Goal: Check status: Check status

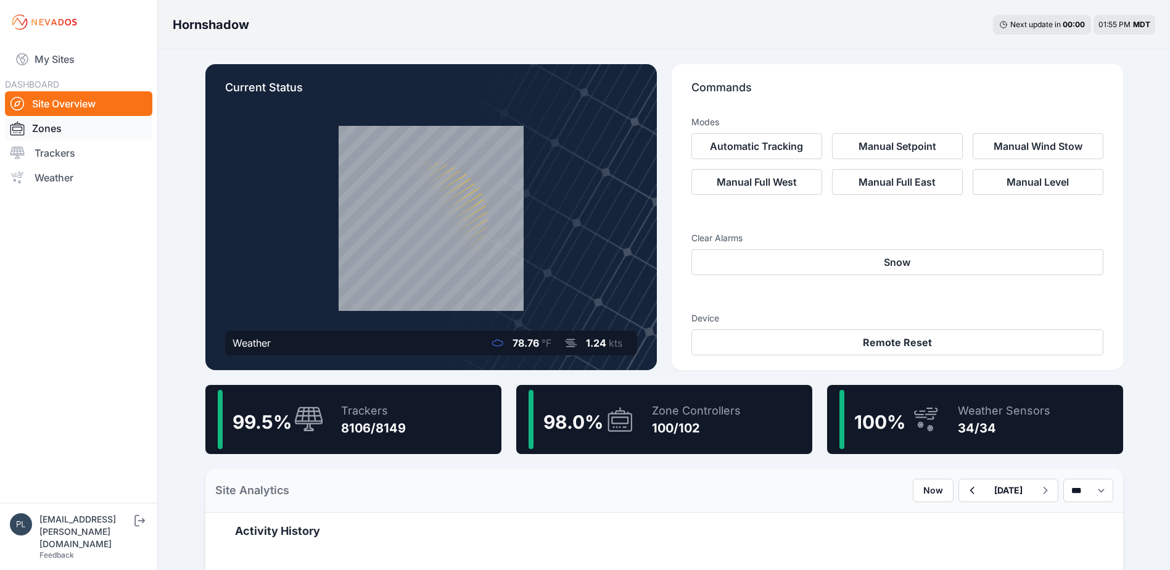
scroll to position [62, 0]
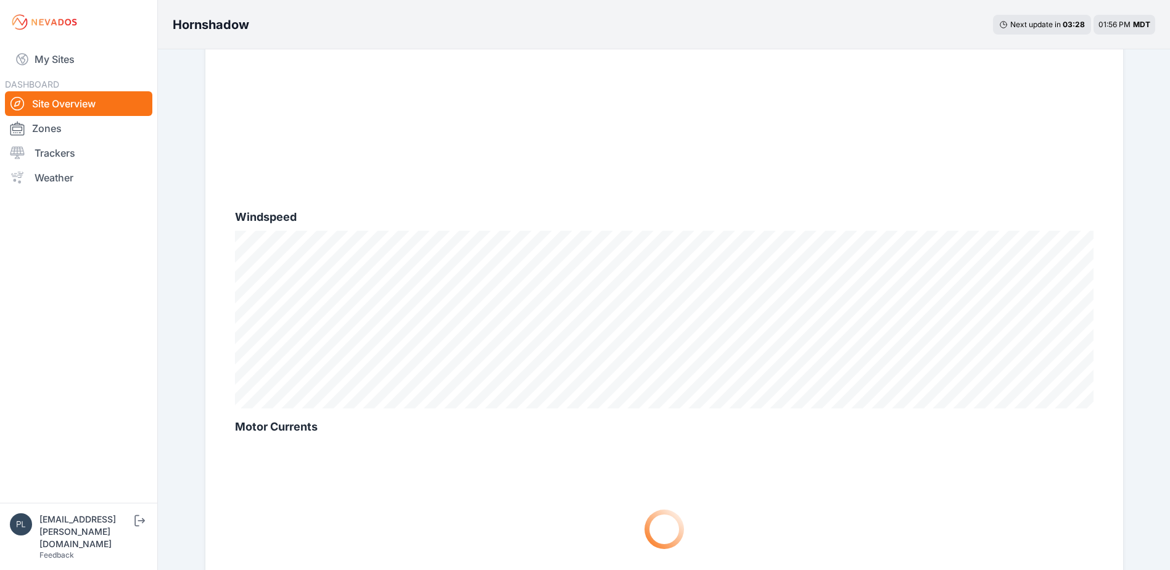
scroll to position [679, 0]
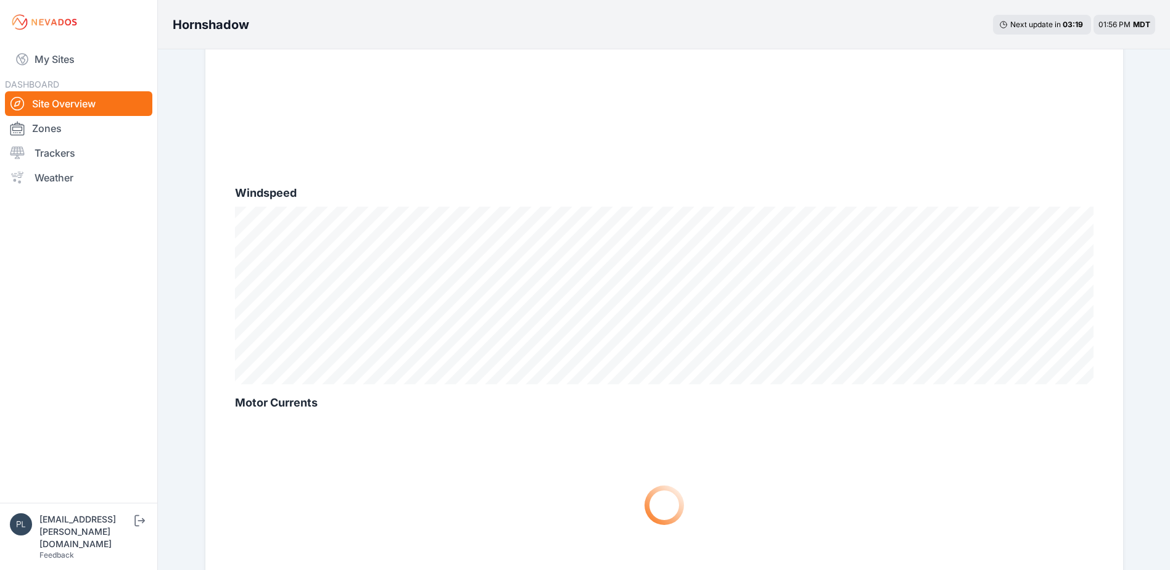
click at [153, 299] on nav "My Sites DASHBOARD Site Overview Zones Trackers Weather" at bounding box center [78, 268] width 157 height 449
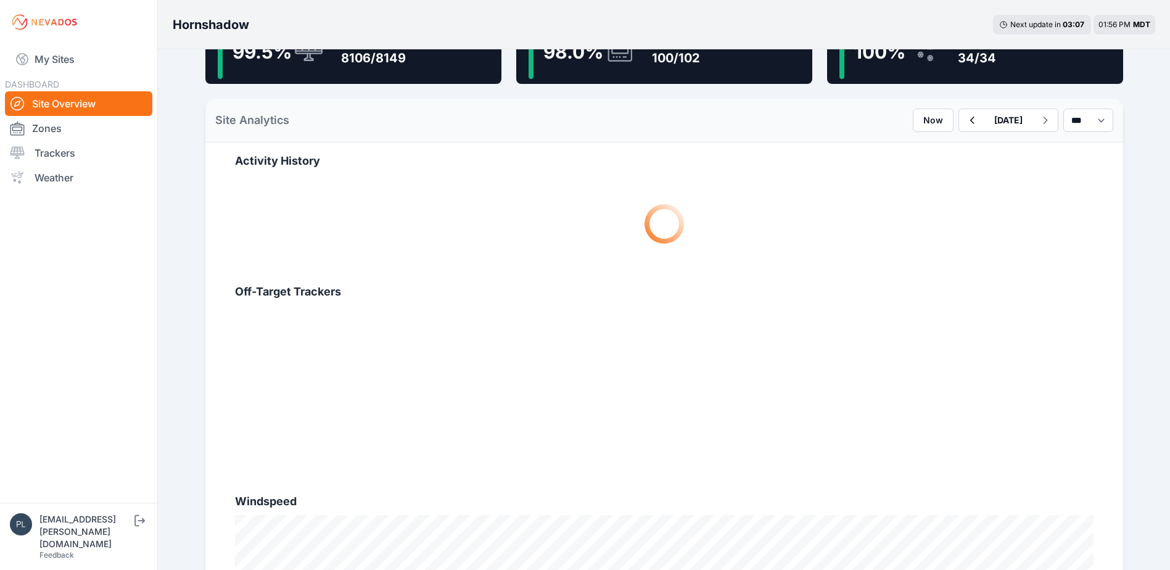
scroll to position [123, 0]
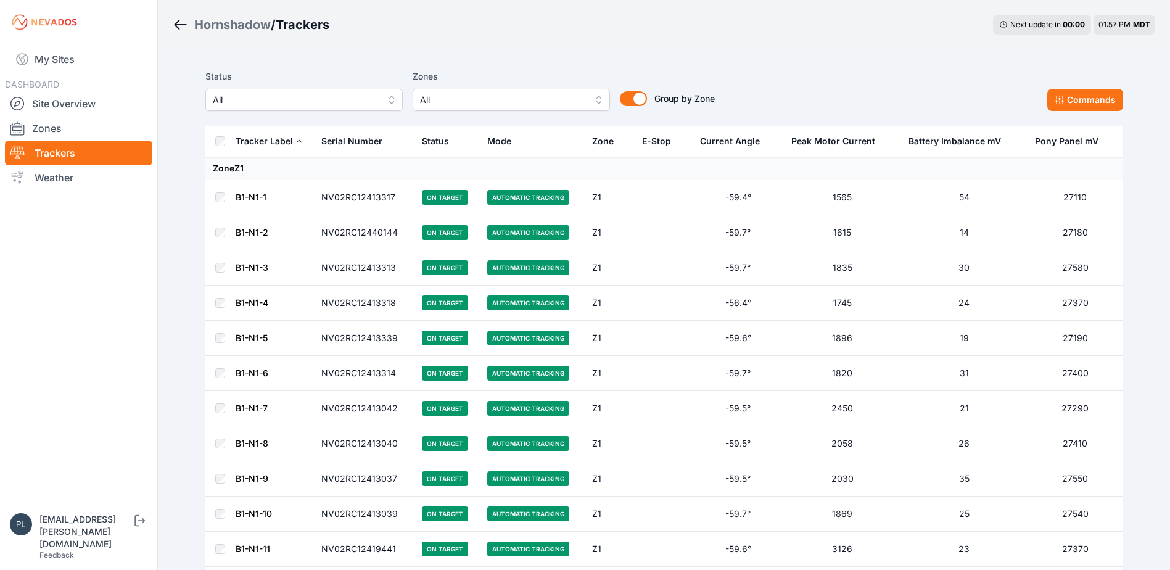
drag, startPoint x: 477, startPoint y: 73, endPoint x: 475, endPoint y: 67, distance: 7.2
click at [476, 69] on label "Zones" at bounding box center [511, 76] width 197 height 15
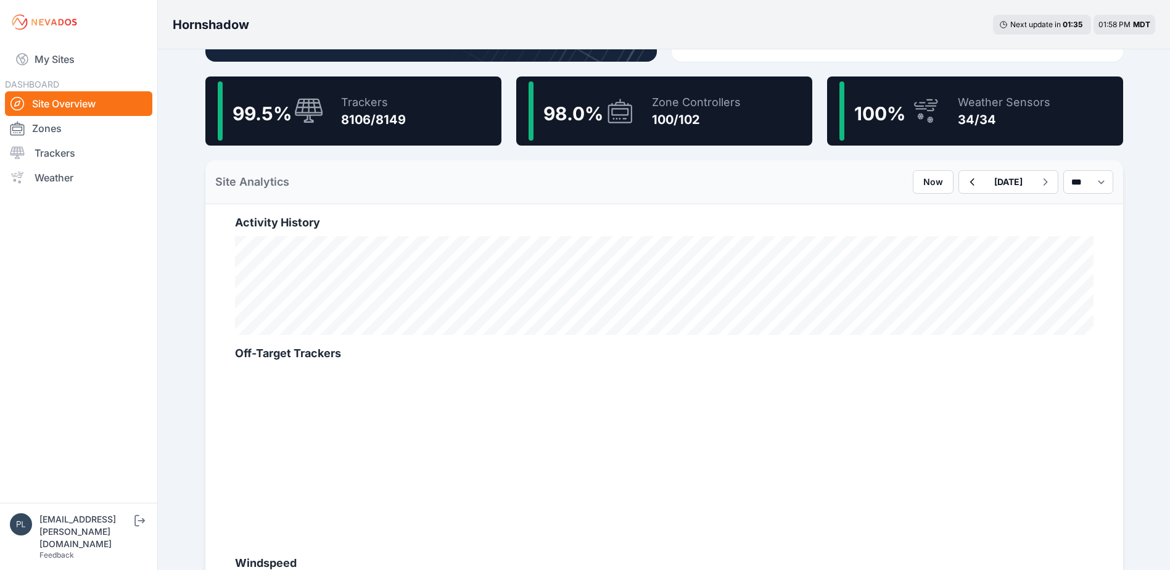
scroll to position [679, 0]
